Goal: Task Accomplishment & Management: Use online tool/utility

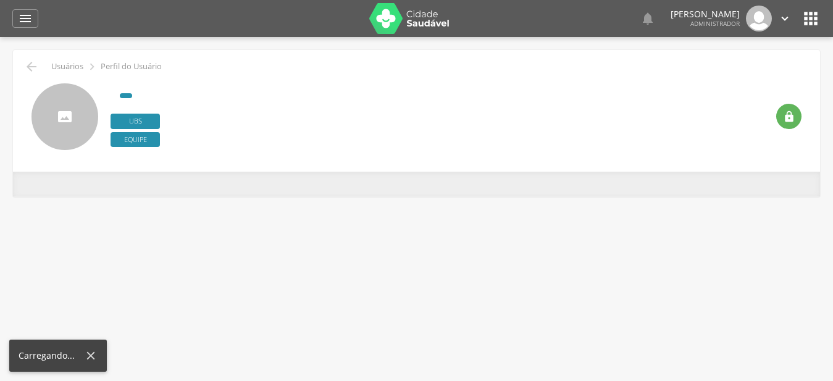
type input "**********"
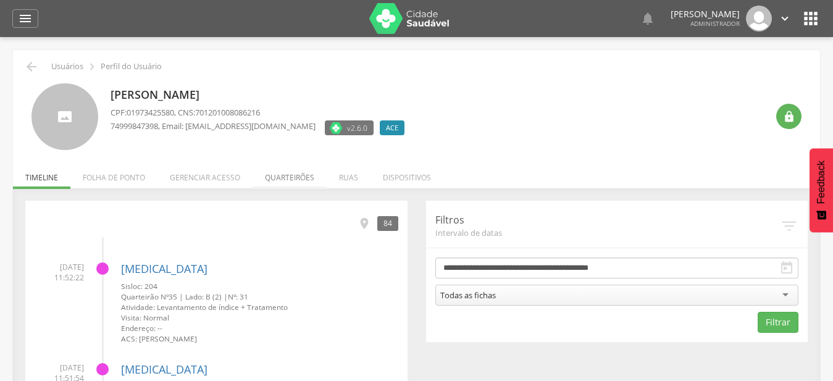
click at [277, 178] on li "Quarteirões" at bounding box center [290, 174] width 74 height 29
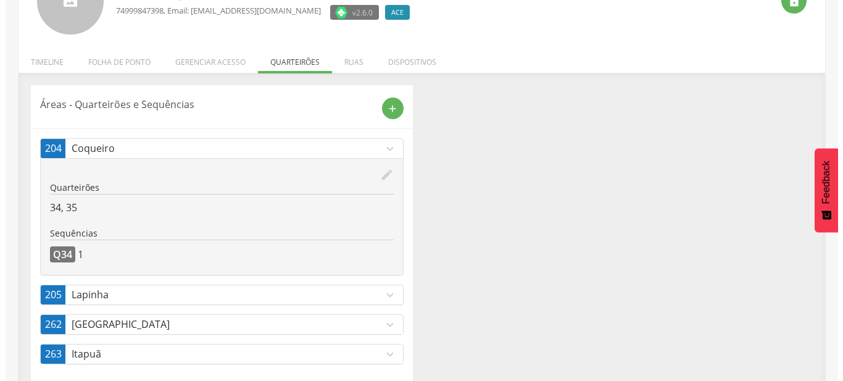
scroll to position [133, 0]
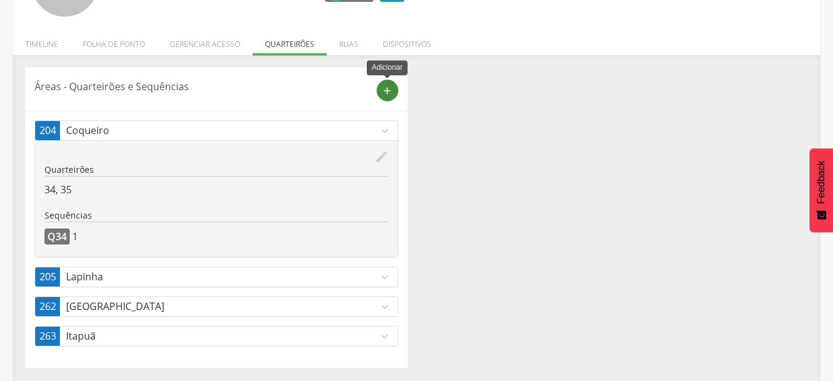
click at [387, 88] on icon "add" at bounding box center [387, 90] width 11 height 11
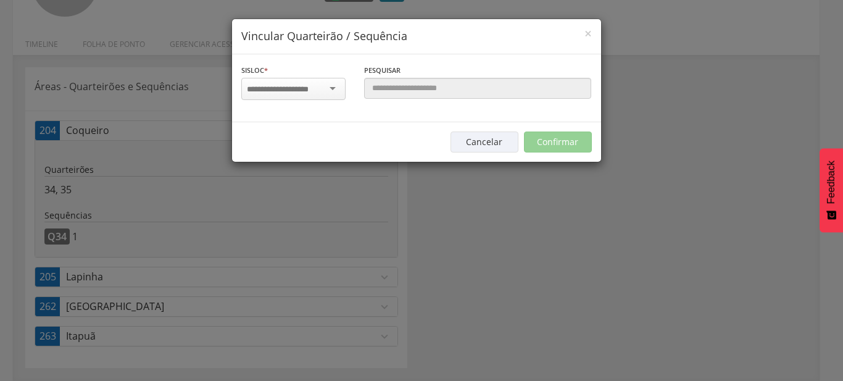
click at [324, 98] on div at bounding box center [293, 89] width 104 height 22
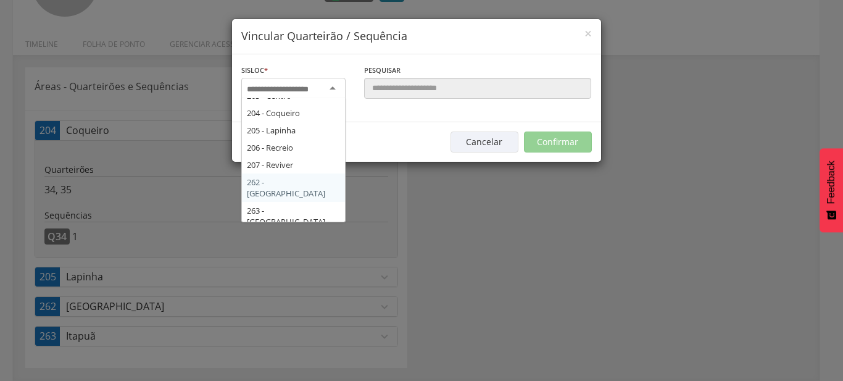
scroll to position [210, 0]
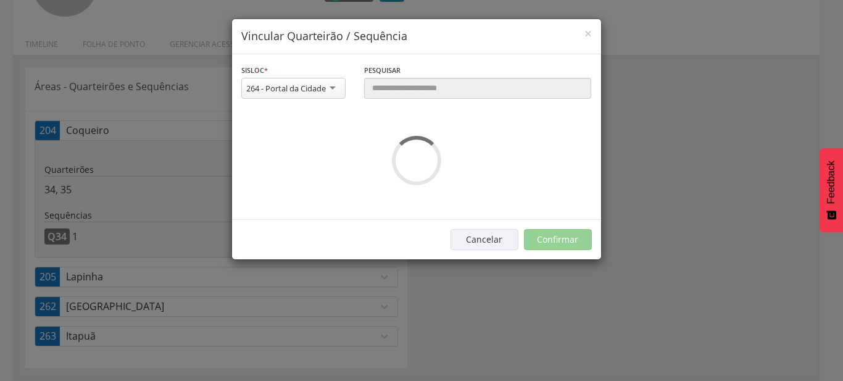
click at [278, 213] on div "**********" at bounding box center [416, 136] width 369 height 165
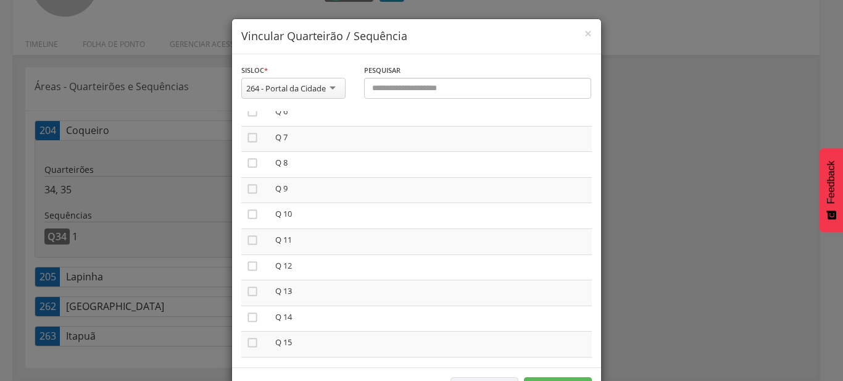
scroll to position [0, 0]
click at [246, 123] on icon "" at bounding box center [252, 122] width 12 height 12
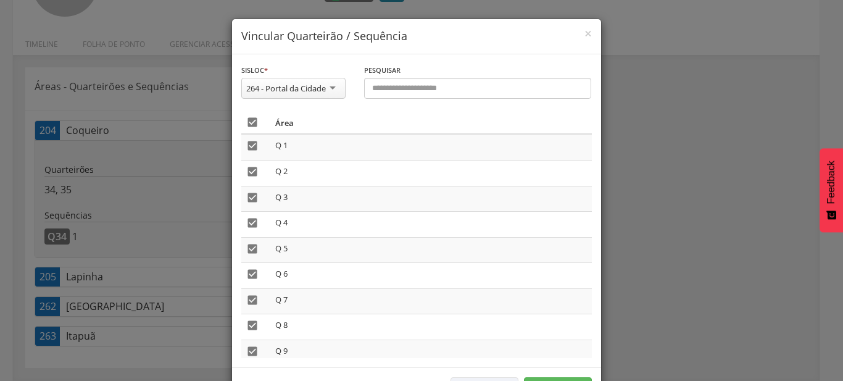
scroll to position [46, 0]
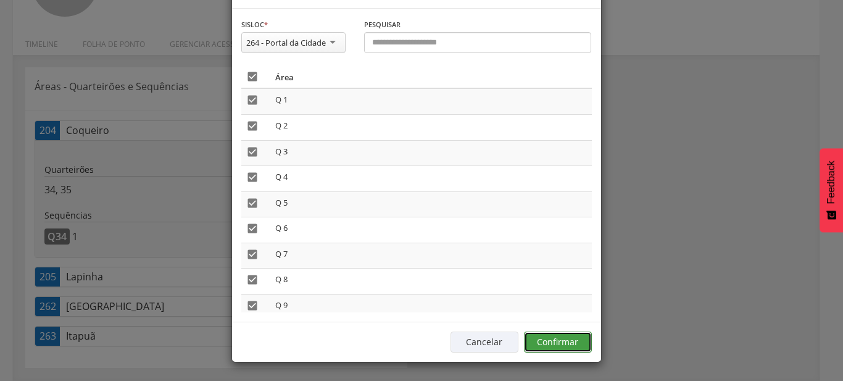
click at [569, 345] on button "Confirmar" at bounding box center [558, 342] width 68 height 21
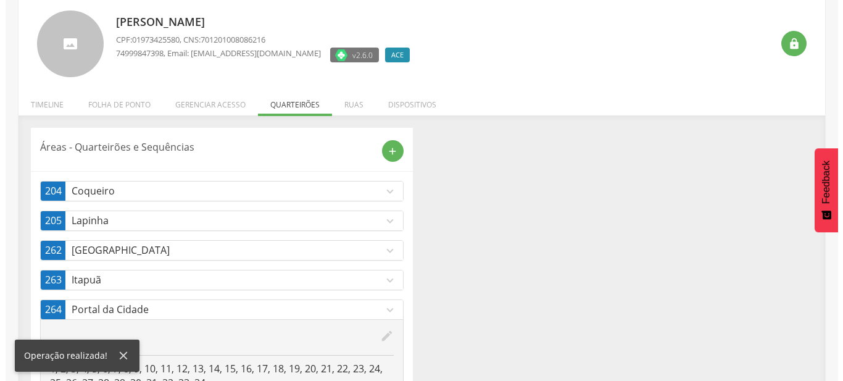
scroll to position [100, 0]
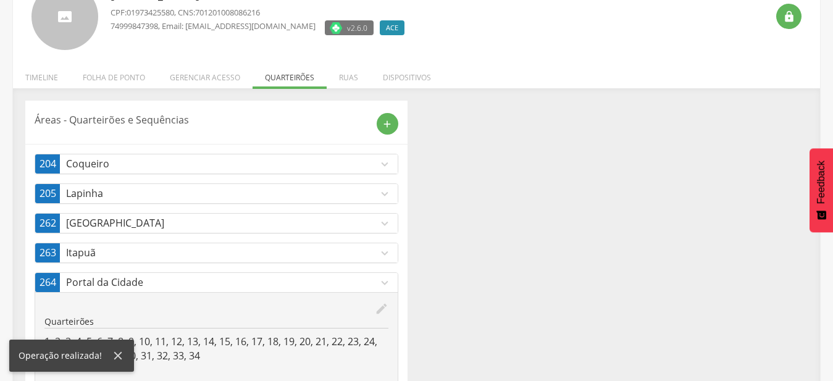
click at [370, 218] on p "[GEOGRAPHIC_DATA]" at bounding box center [222, 223] width 312 height 14
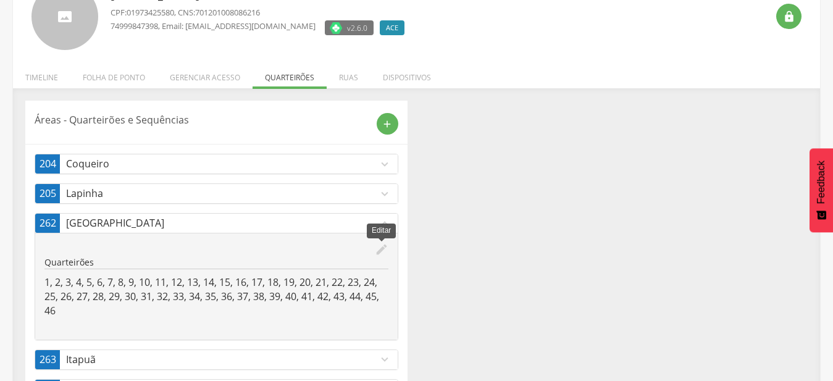
click at [376, 249] on icon "edit" at bounding box center [382, 250] width 14 height 14
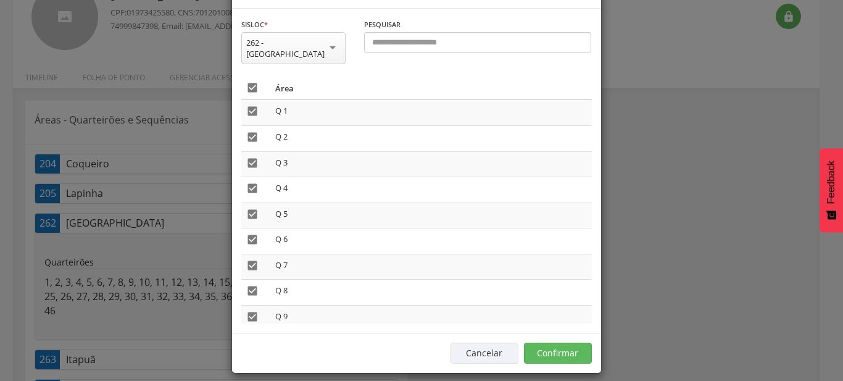
click at [248, 94] on icon "" at bounding box center [252, 88] width 12 height 12
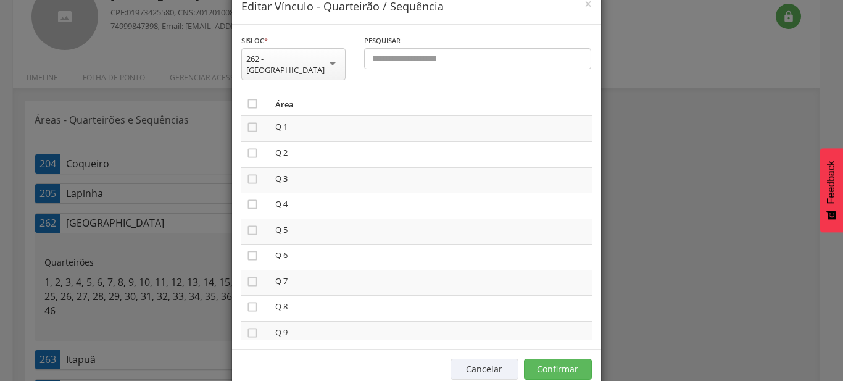
scroll to position [46, 0]
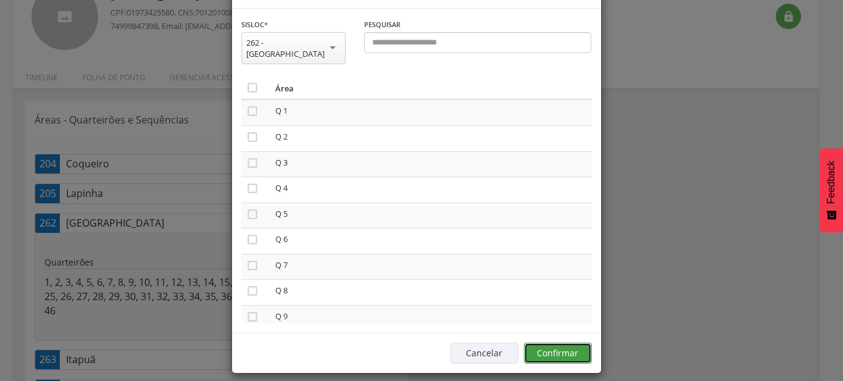
click at [579, 346] on button "Confirmar" at bounding box center [558, 353] width 68 height 21
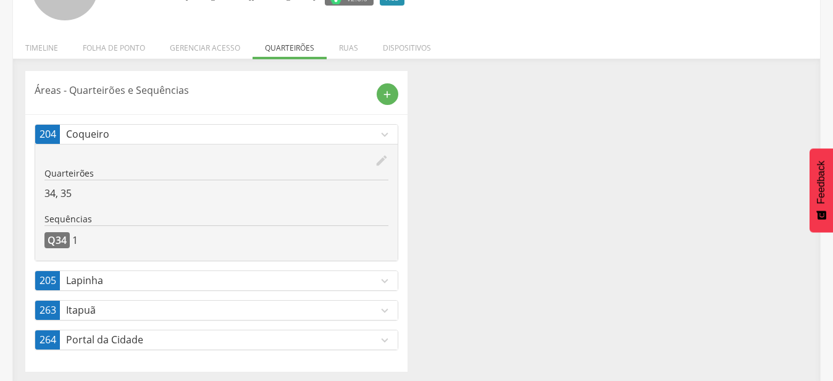
scroll to position [133, 0]
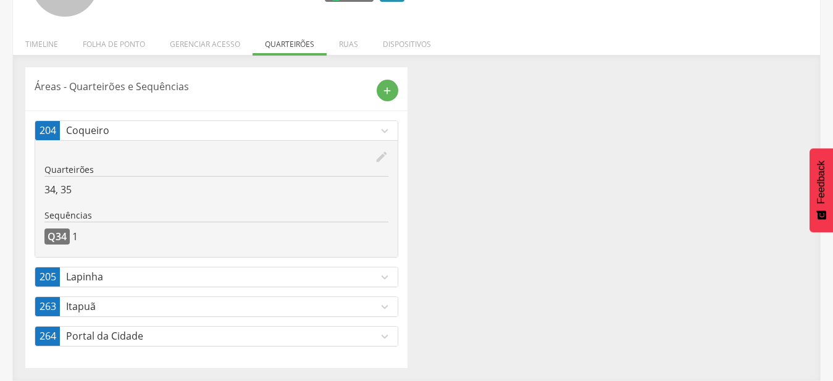
click at [380, 333] on icon "expand_more" at bounding box center [385, 337] width 14 height 14
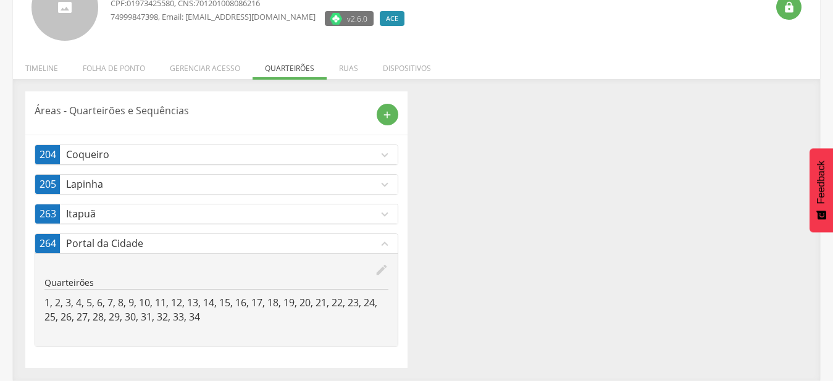
scroll to position [109, 0]
